Goal: Navigation & Orientation: Find specific page/section

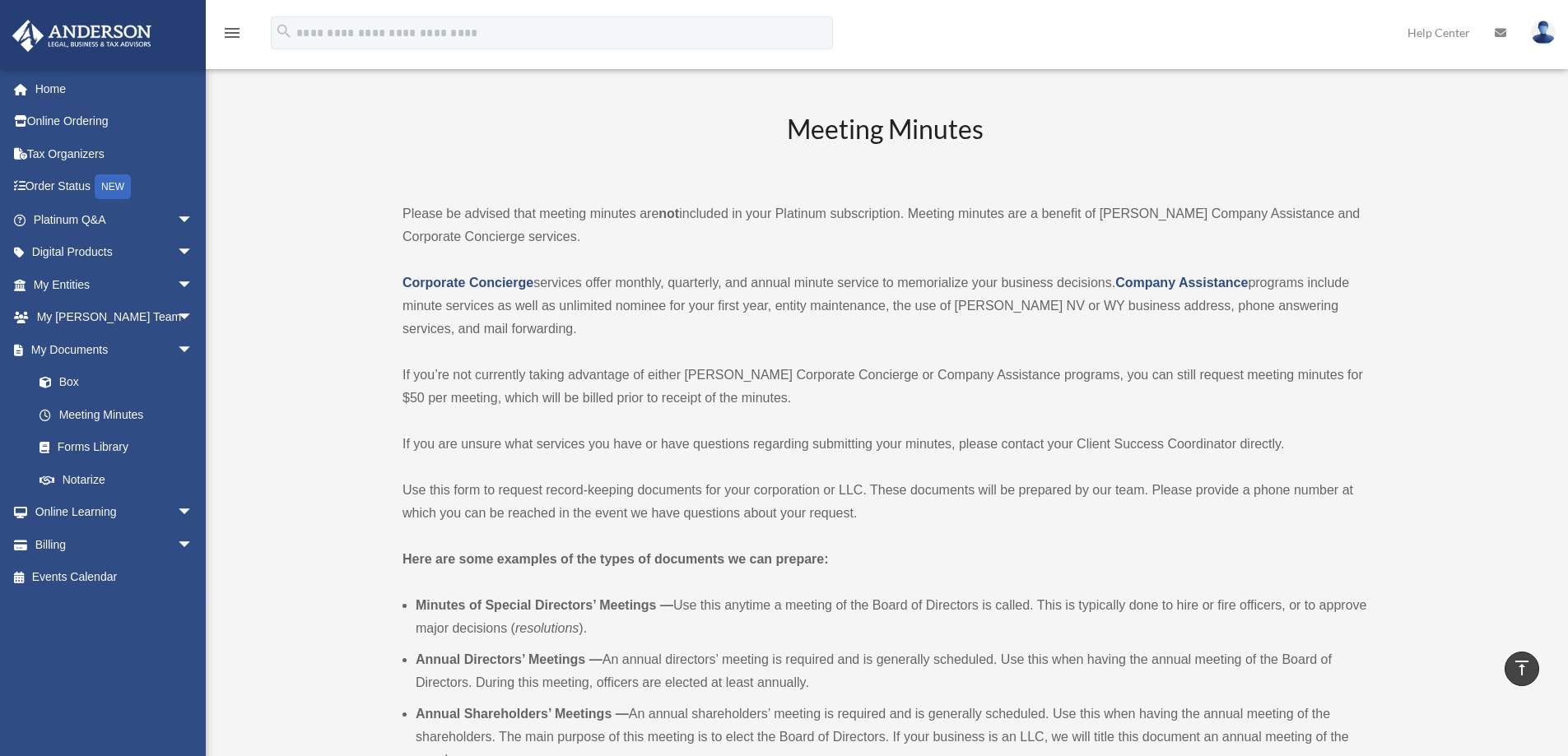
scroll to position [1810, 0]
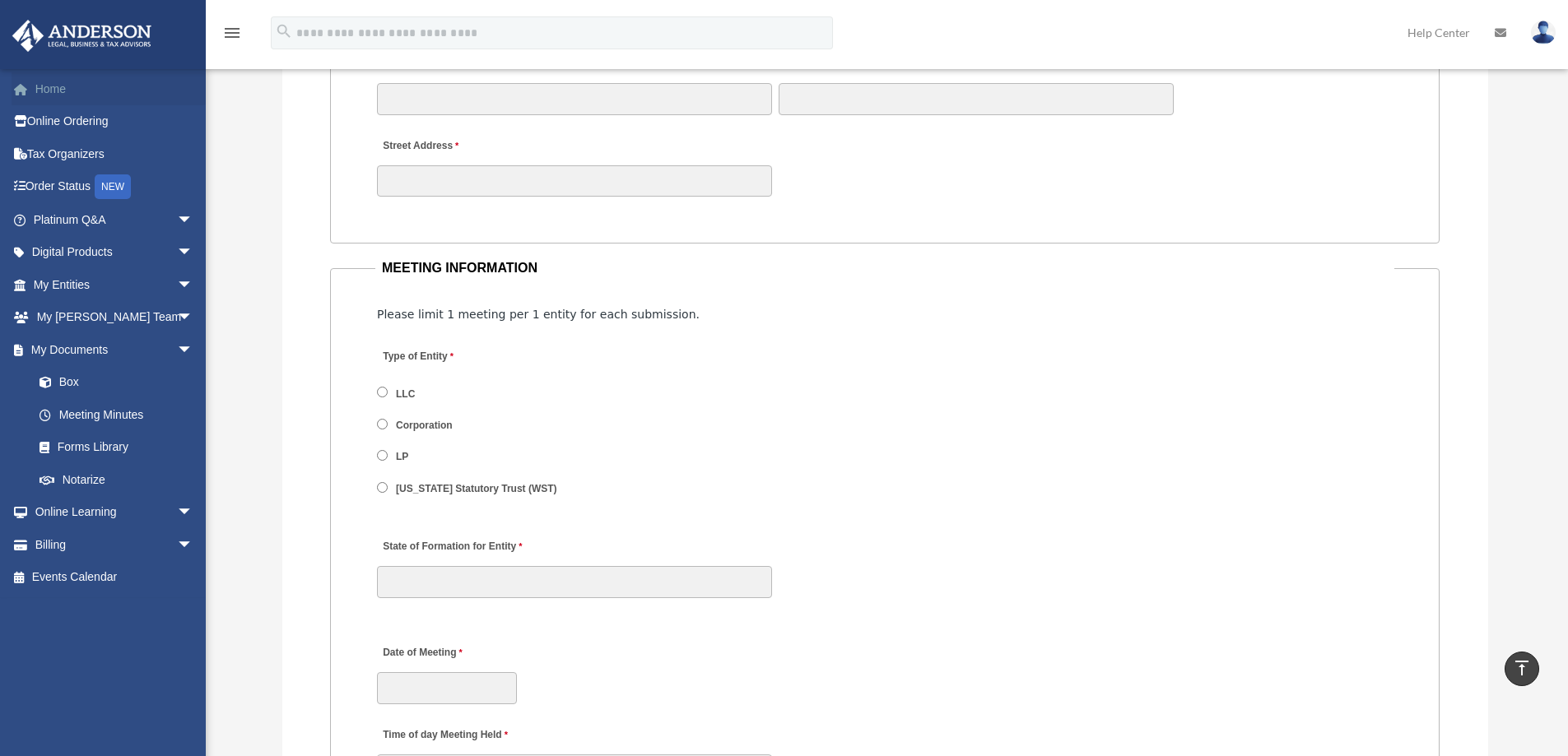
click at [62, 89] on link "Home" at bounding box center [115, 89] width 206 height 33
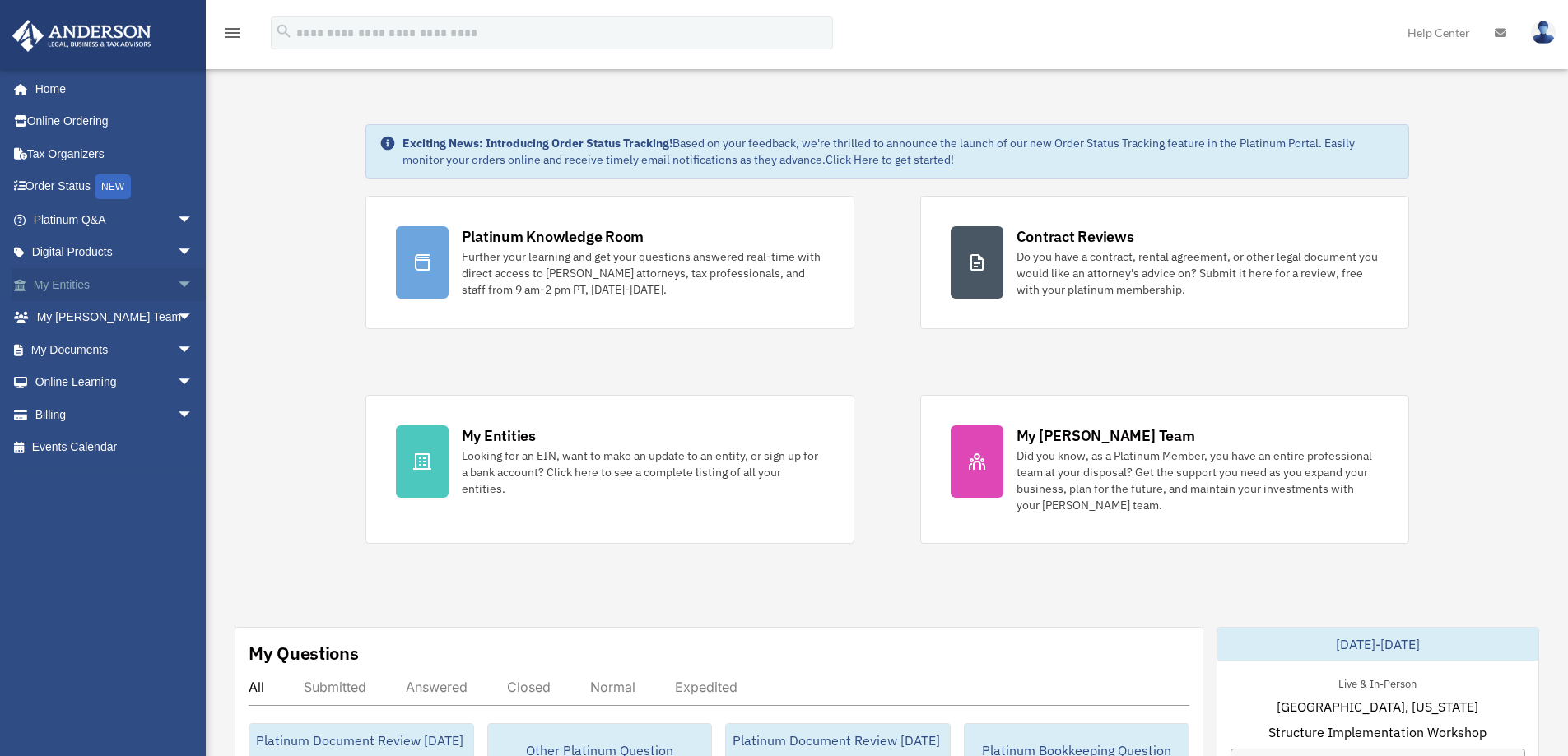
click at [177, 283] on span "arrow_drop_down" at bounding box center [194, 285] width 33 height 33
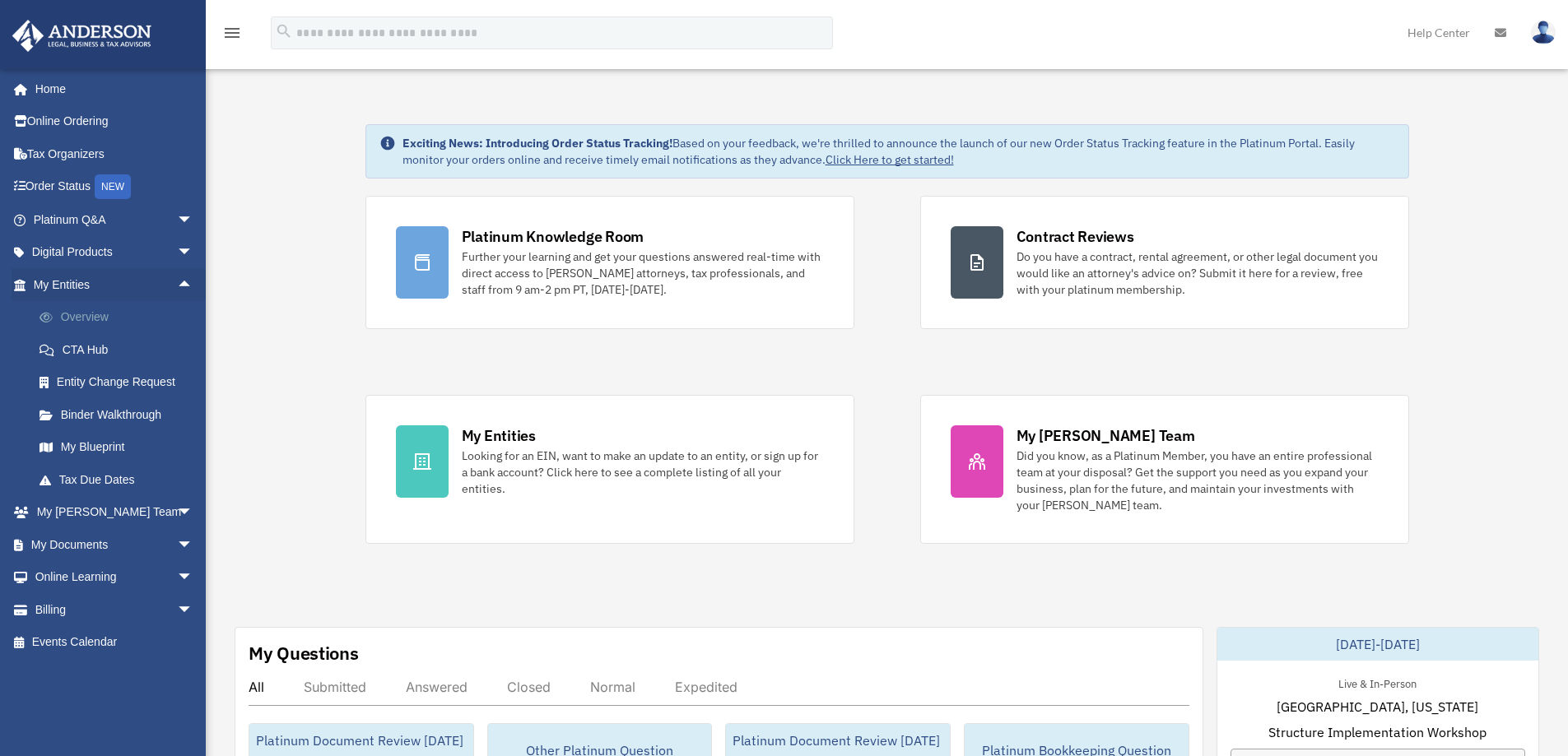
click at [80, 314] on link "Overview" at bounding box center [120, 317] width 195 height 33
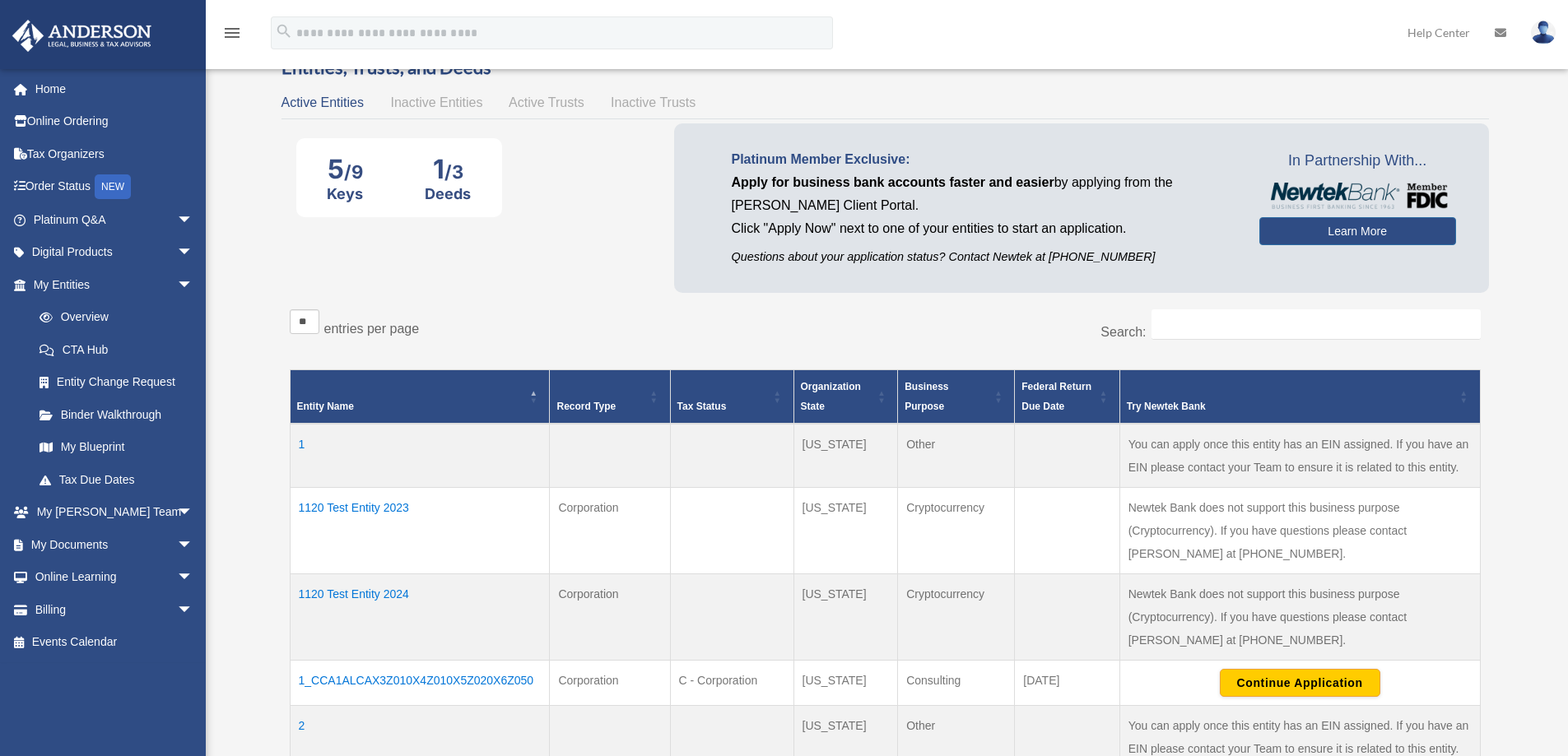
scroll to position [82, 0]
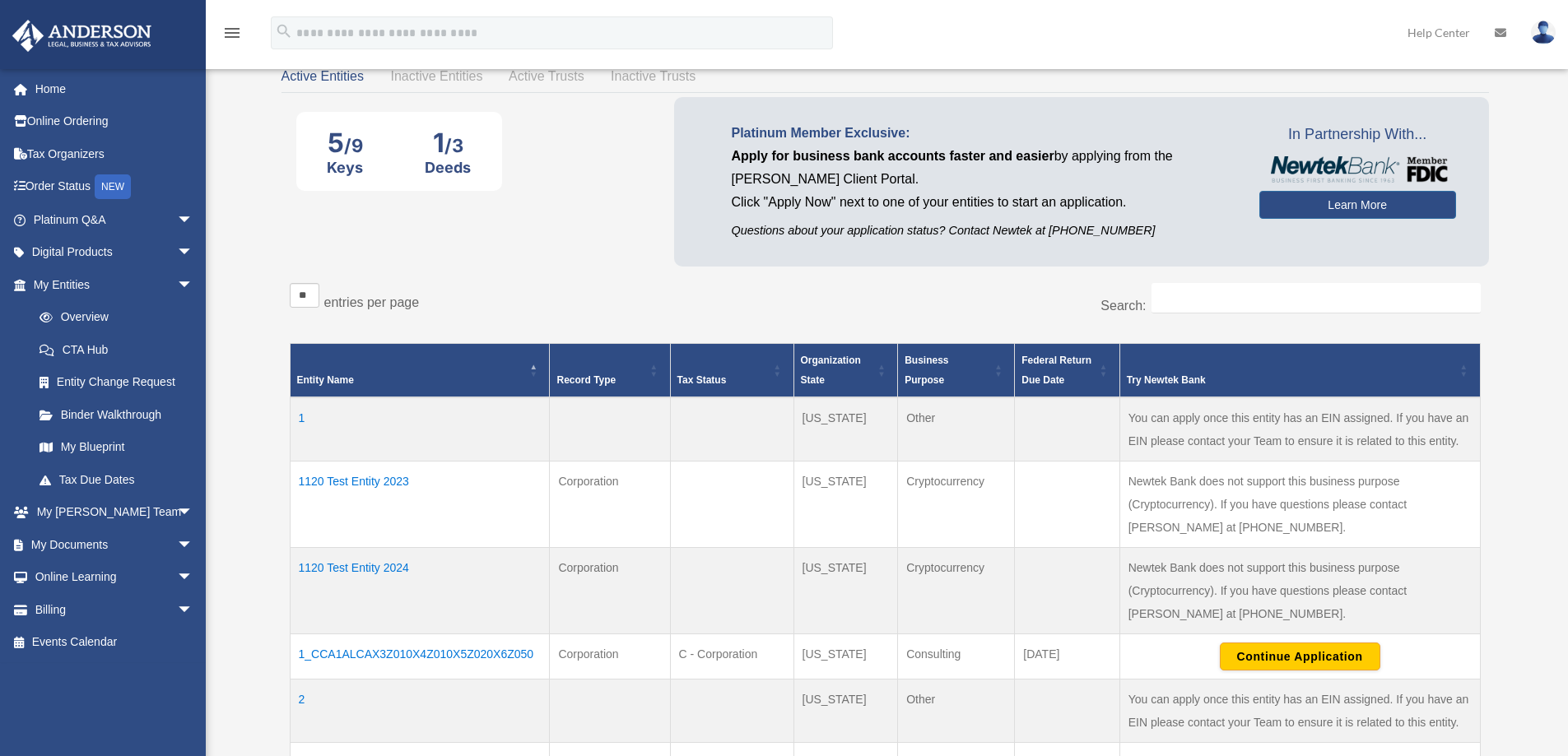
click at [365, 479] on td "1120 Test Entity 2023" at bounding box center [420, 506] width 260 height 87
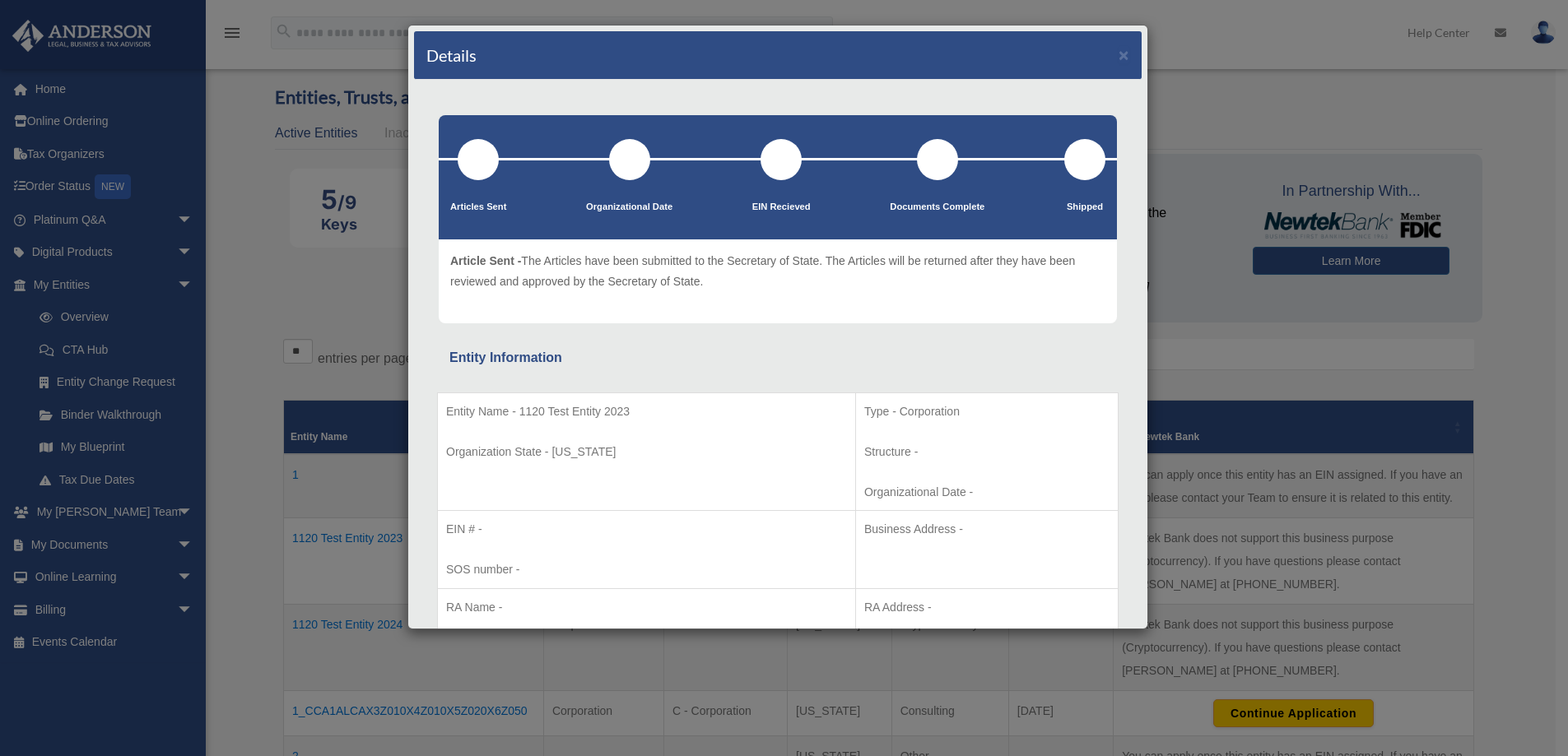
scroll to position [0, 0]
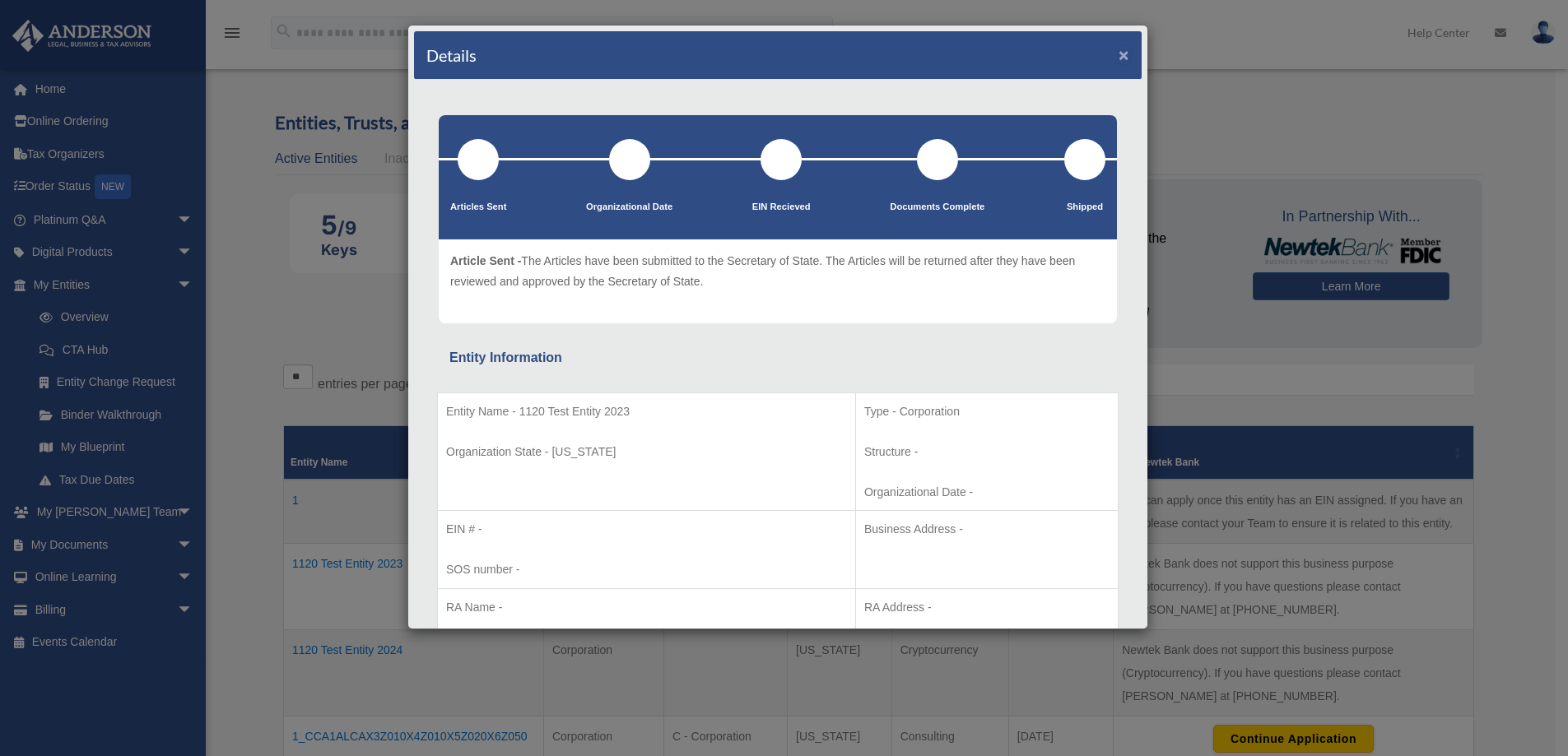
click at [1119, 54] on button "×" at bounding box center [1124, 54] width 11 height 17
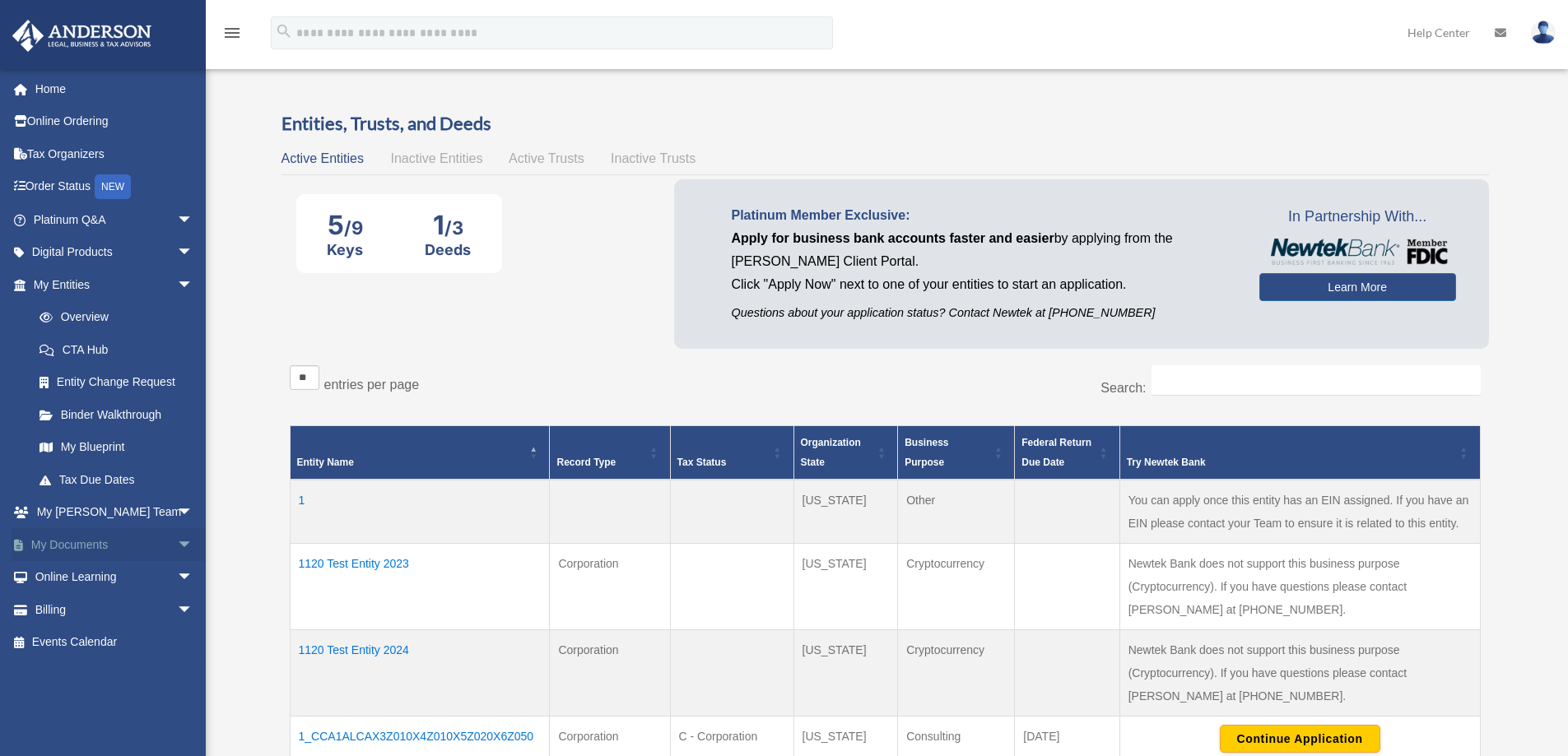
click at [177, 545] on span "arrow_drop_down" at bounding box center [194, 544] width 33 height 33
click at [177, 215] on span "arrow_drop_down" at bounding box center [194, 220] width 33 height 33
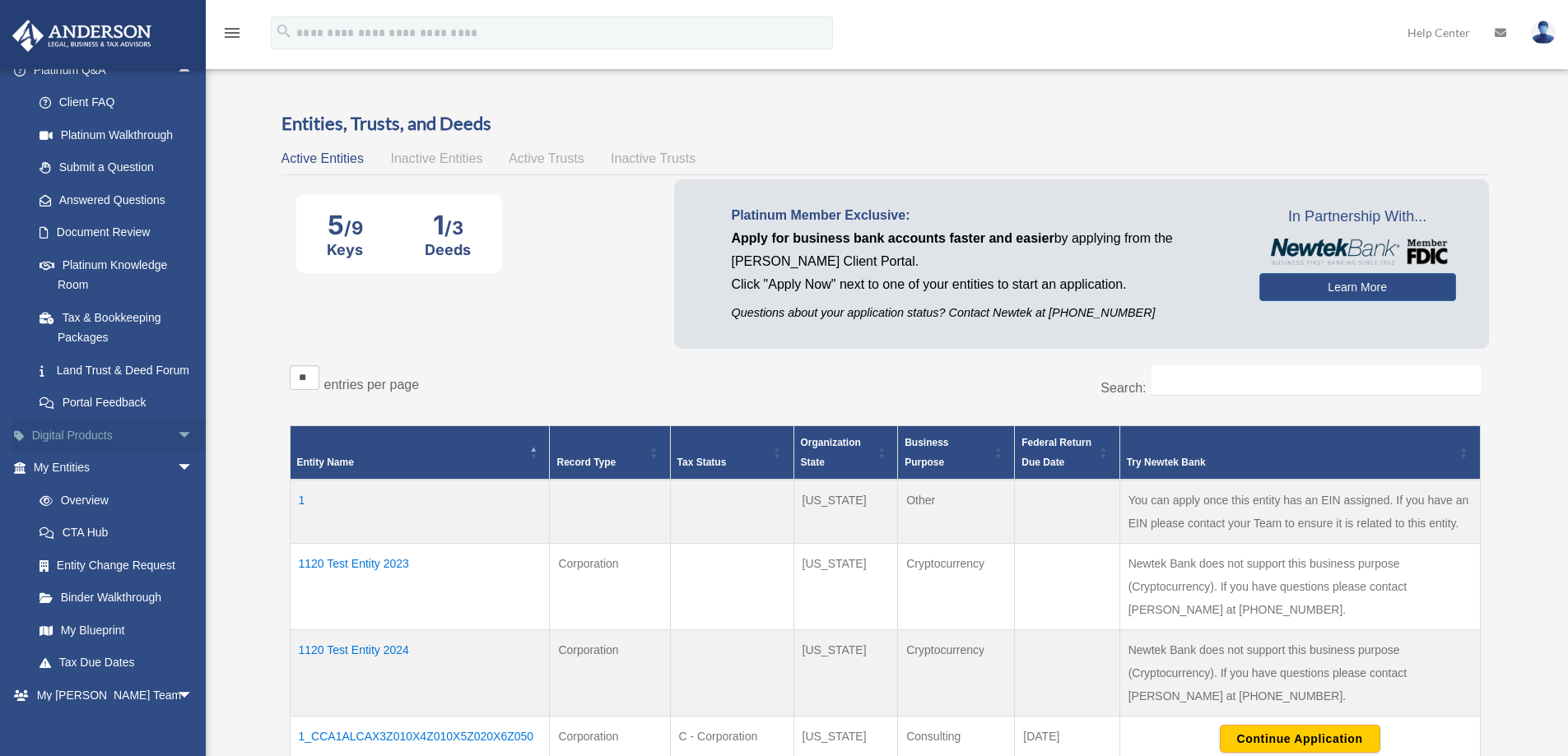
scroll to position [247, 0]
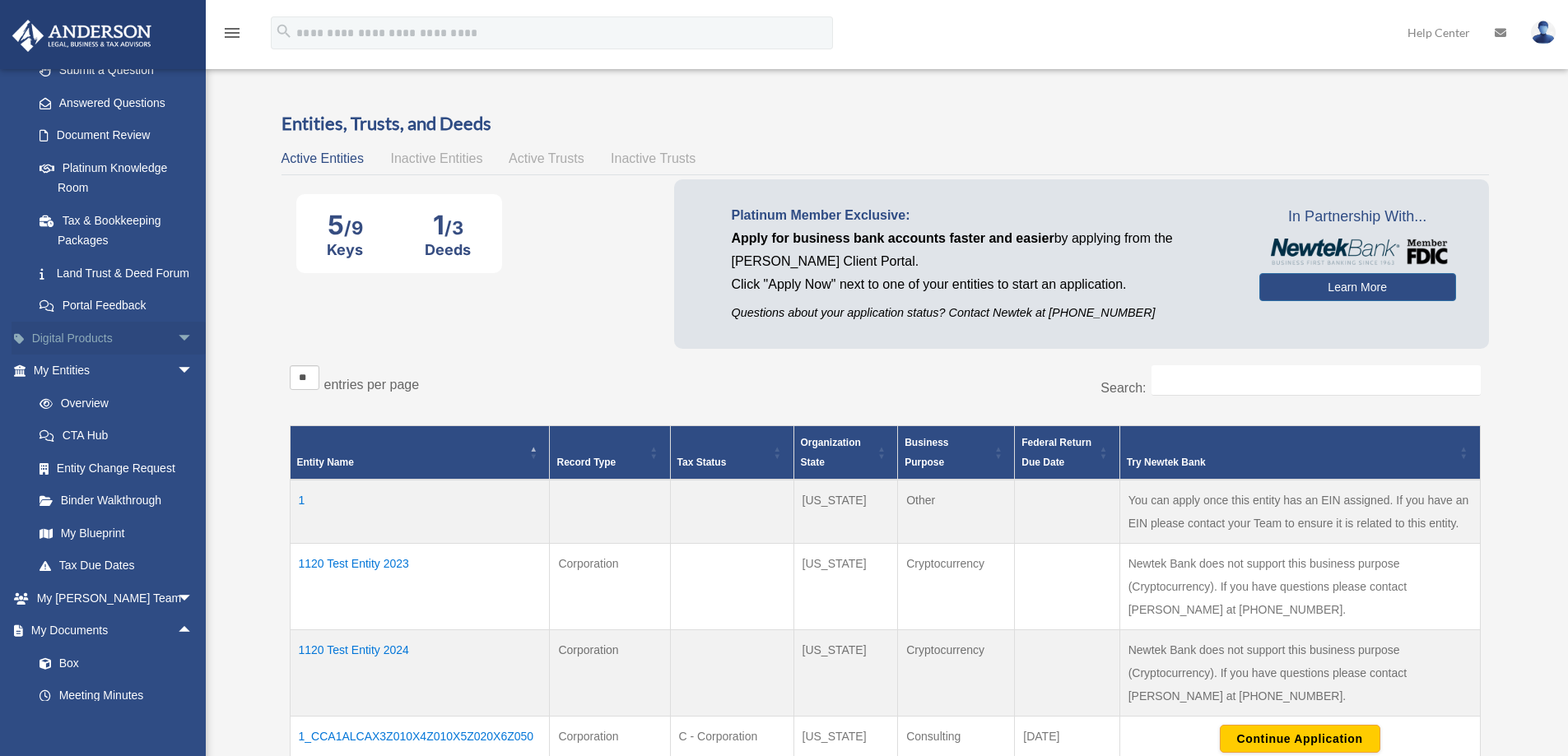
click at [177, 354] on span "arrow_drop_down" at bounding box center [194, 338] width 33 height 33
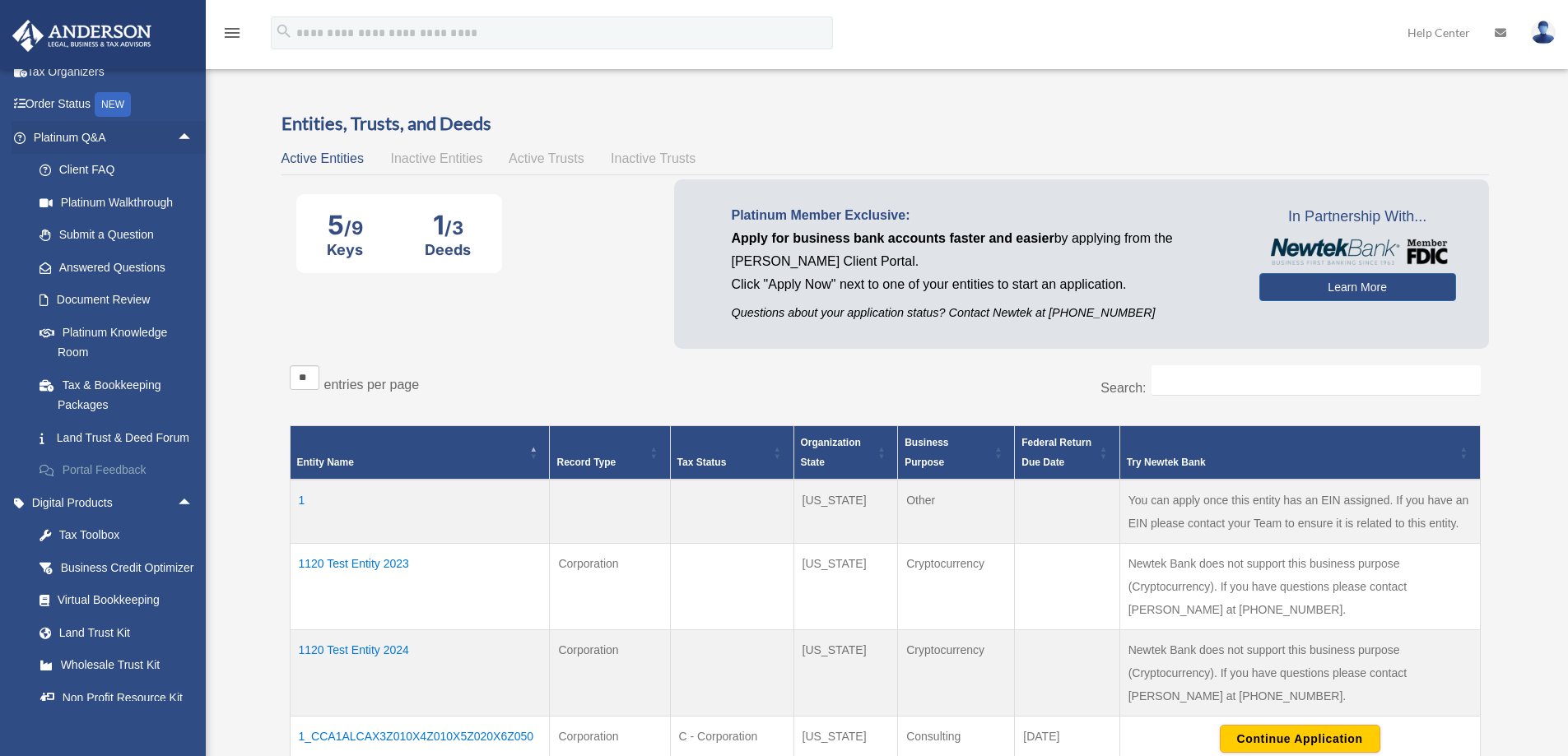
scroll to position [165, 0]
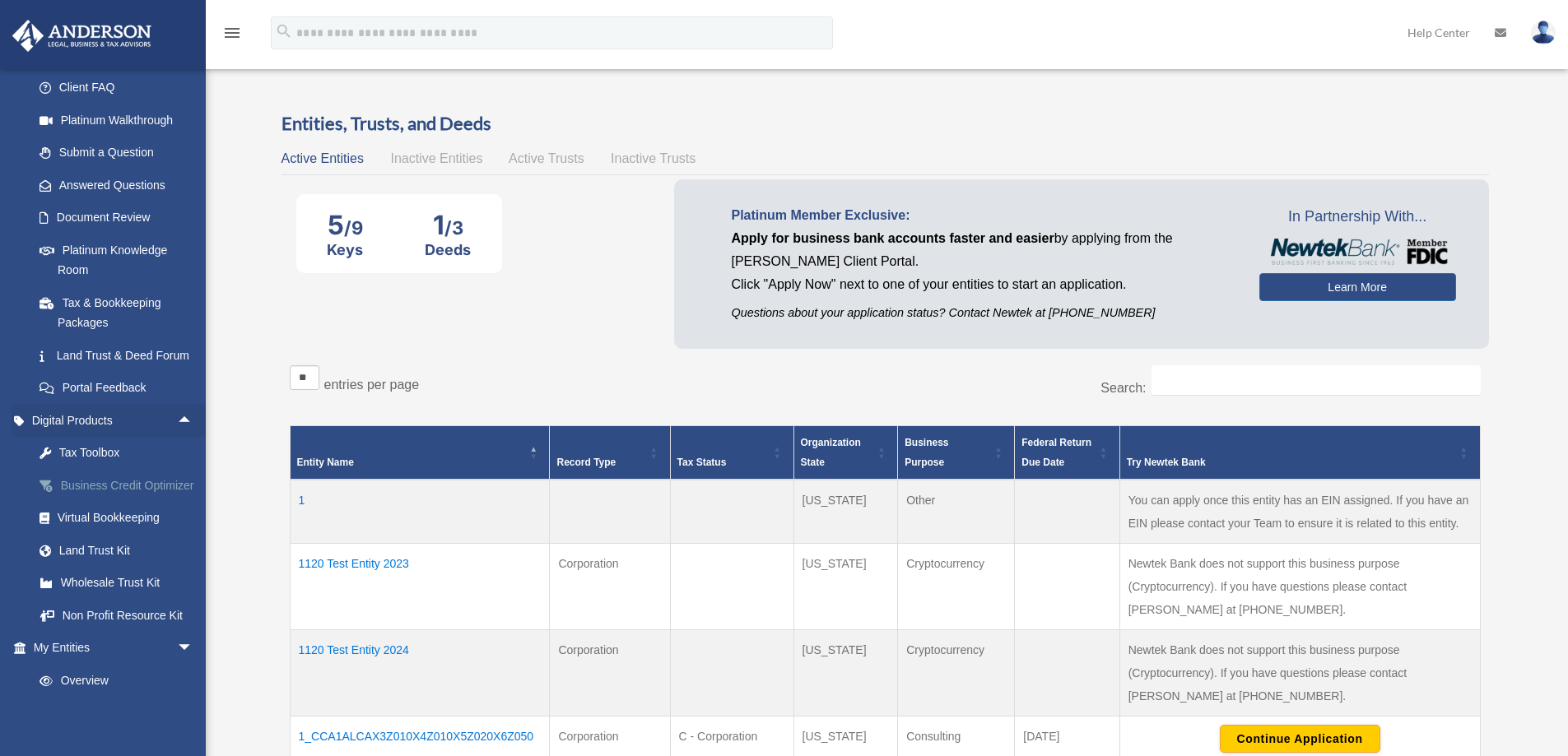
click at [110, 496] on div "Business Credit Optimizer" at bounding box center [128, 486] width 140 height 21
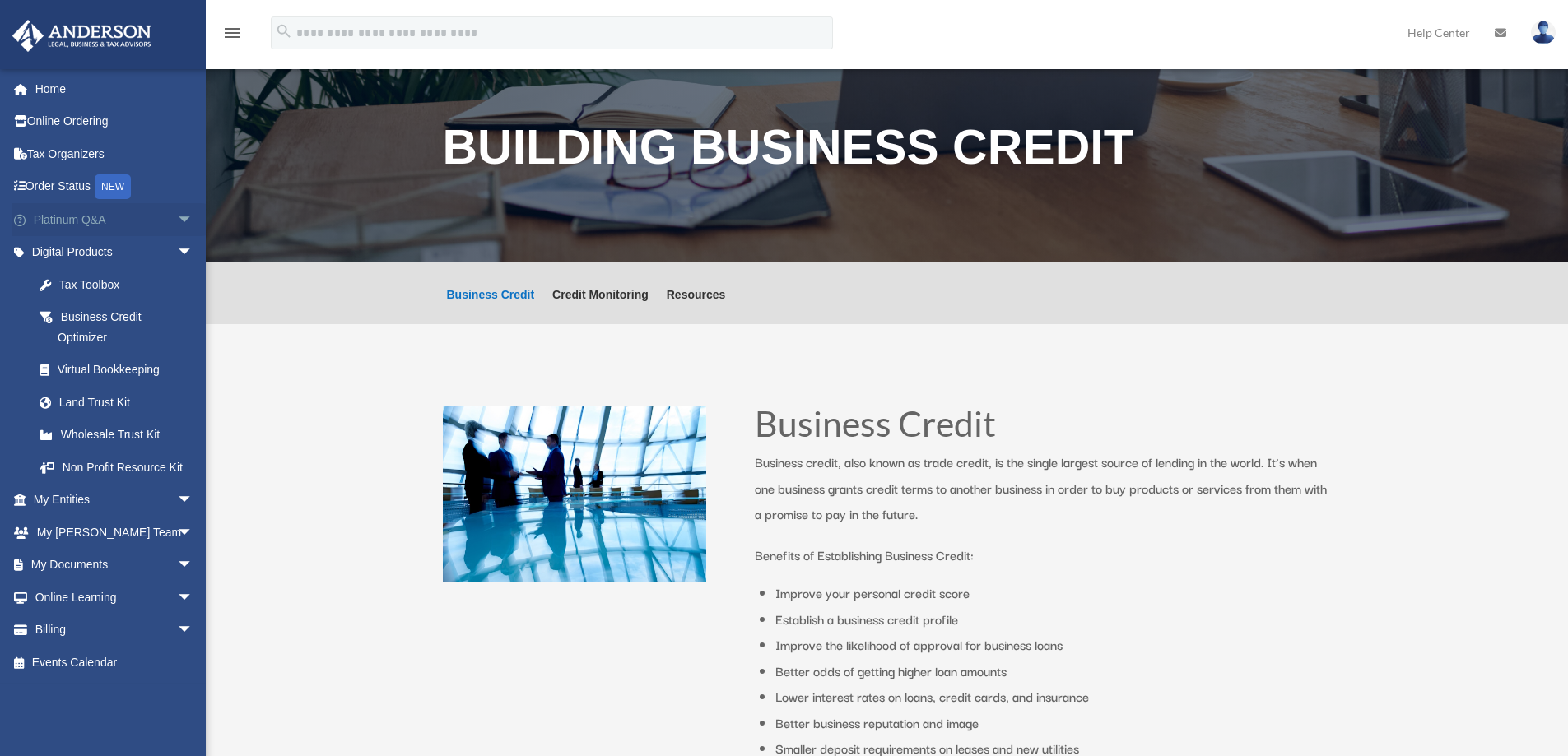
click at [178, 221] on span "arrow_drop_down" at bounding box center [194, 220] width 33 height 33
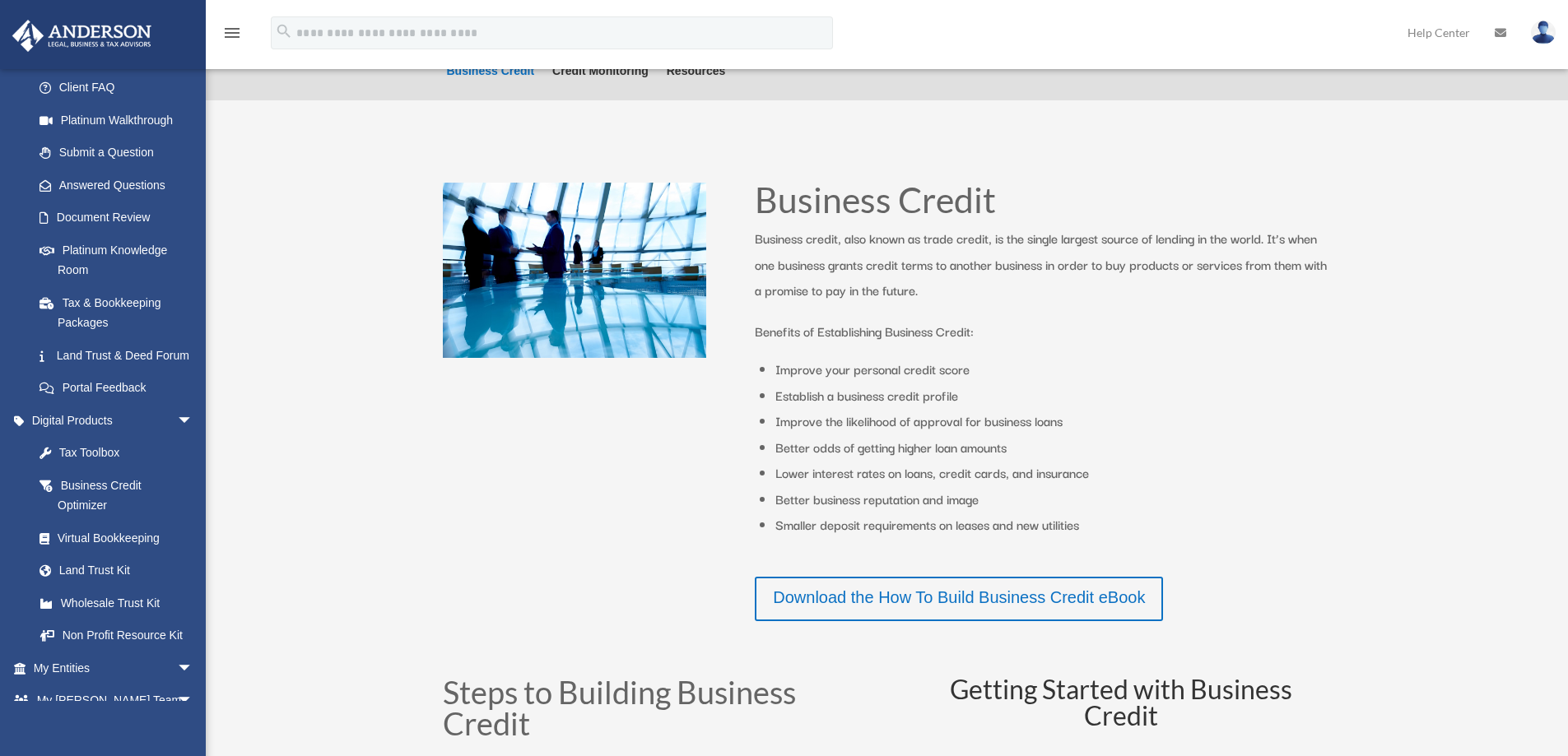
scroll to position [247, 0]
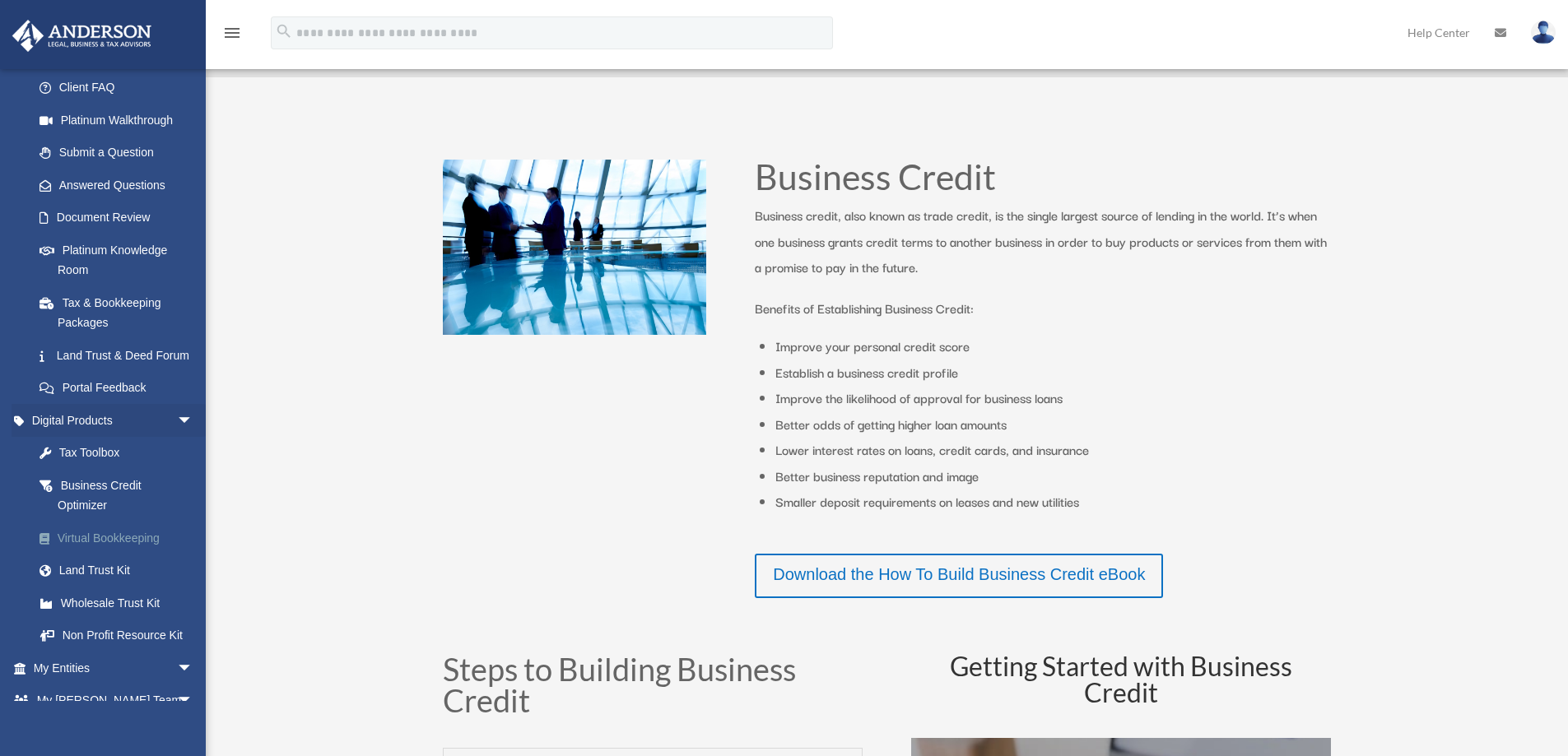
click at [125, 549] on div "Virtual Bookkeeping" at bounding box center [128, 538] width 140 height 21
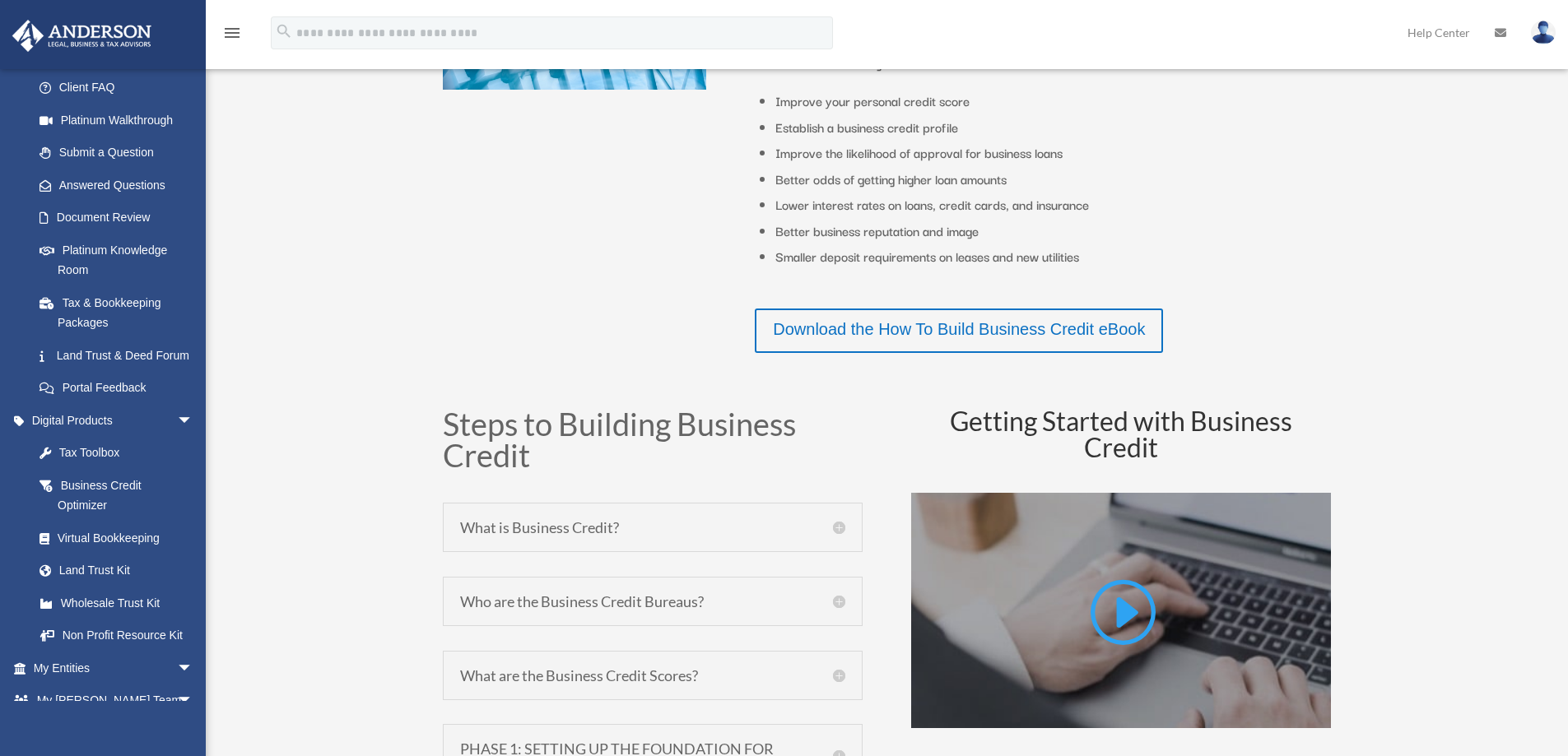
scroll to position [494, 0]
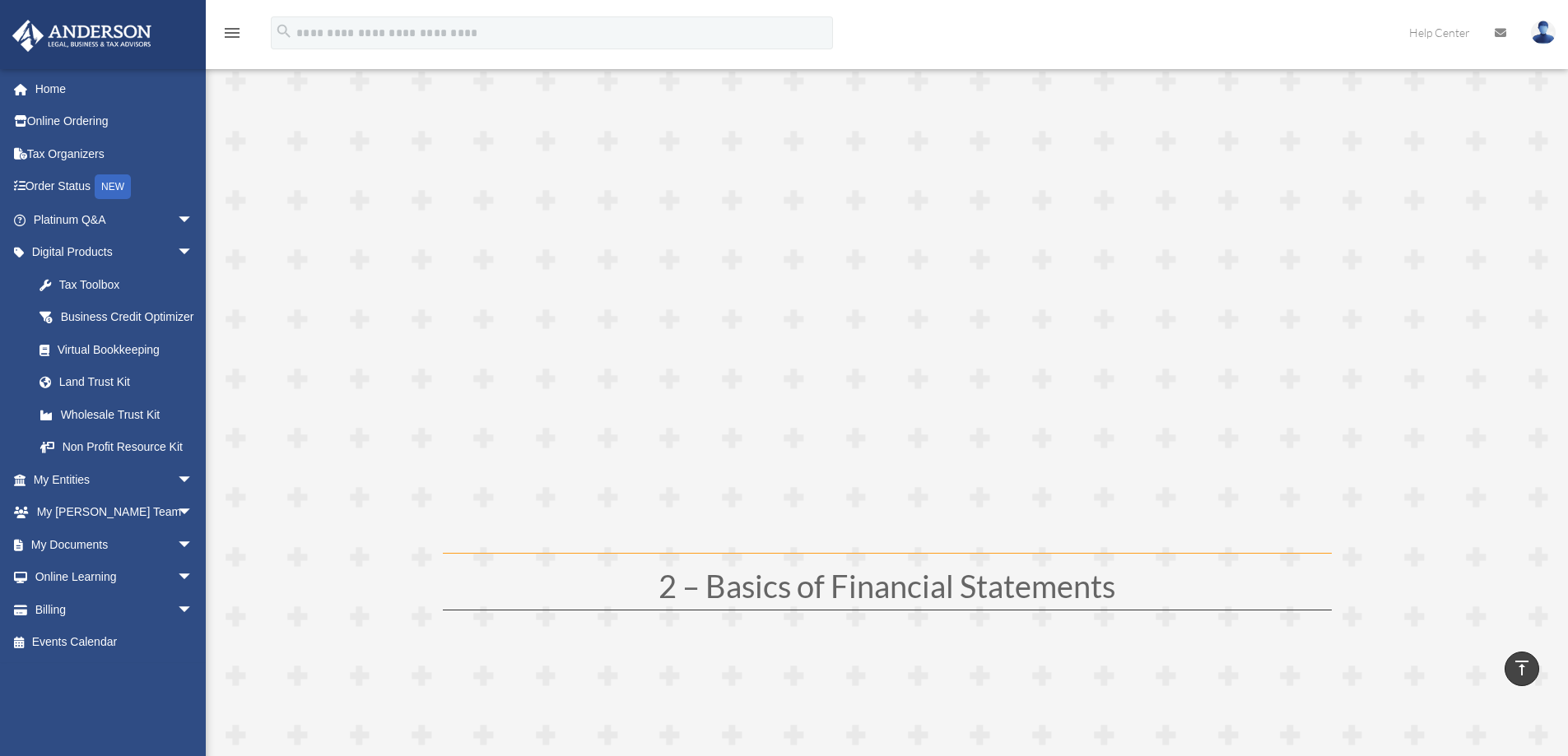
scroll to position [82, 0]
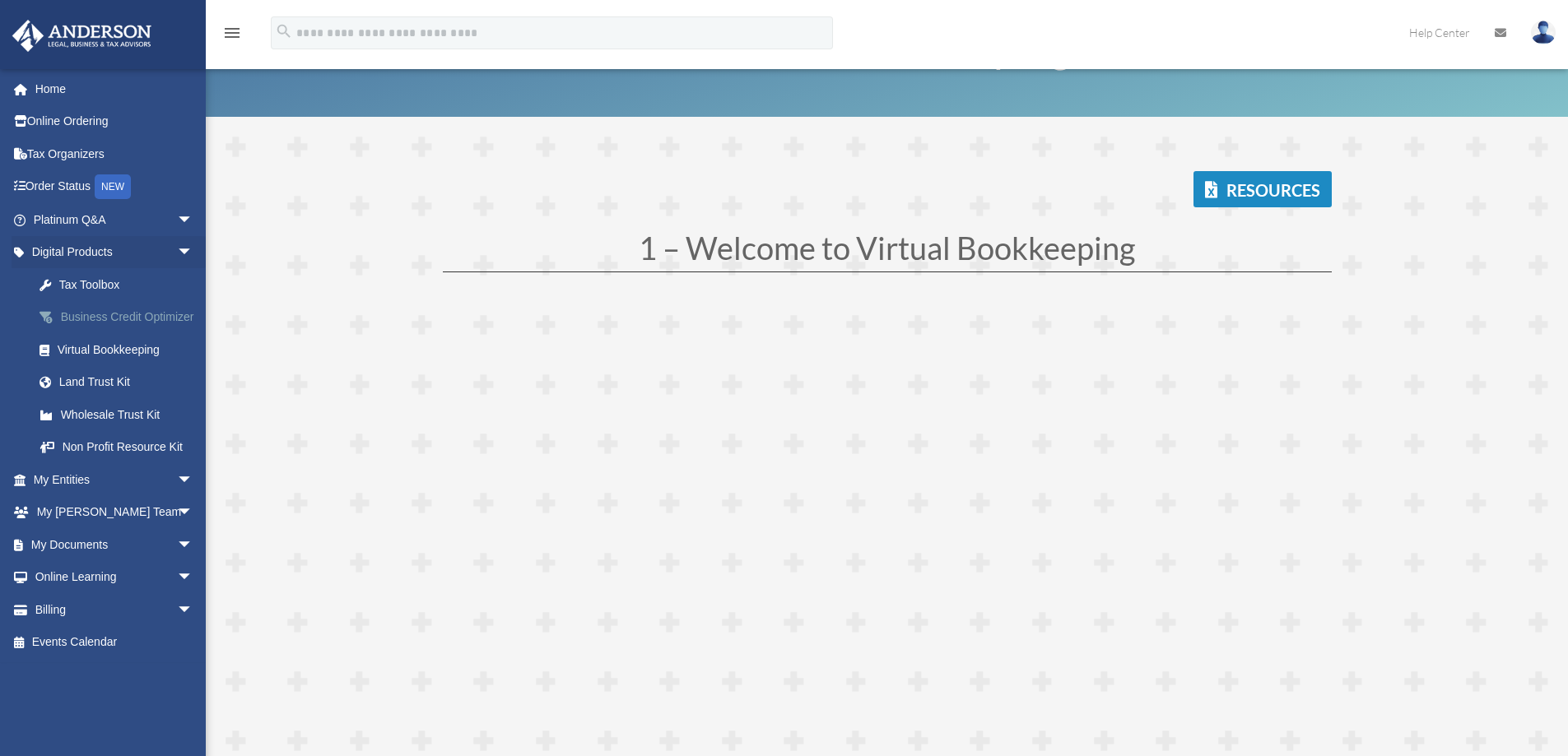
click at [80, 318] on div "Business Credit Optimizer" at bounding box center [128, 317] width 140 height 21
